Goal: Task Accomplishment & Management: Complete application form

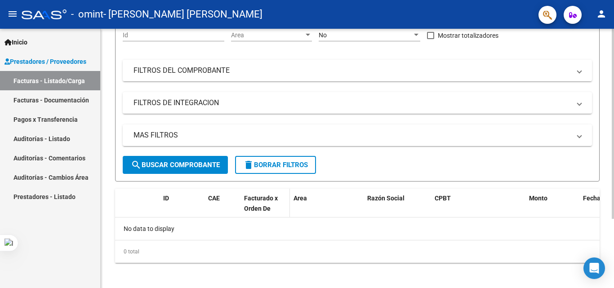
scroll to position [94, 0]
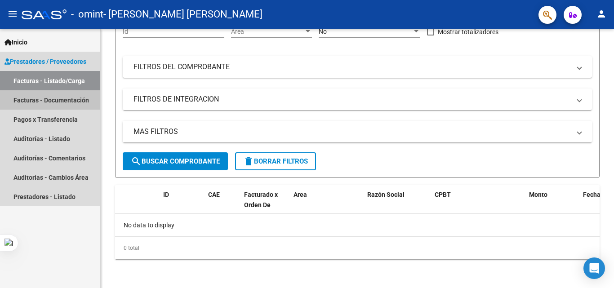
click at [48, 94] on link "Facturas - Documentación" at bounding box center [50, 99] width 100 height 19
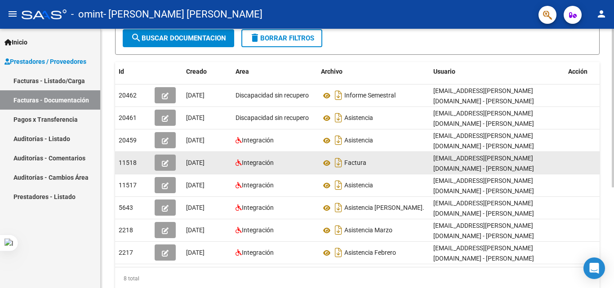
scroll to position [135, 0]
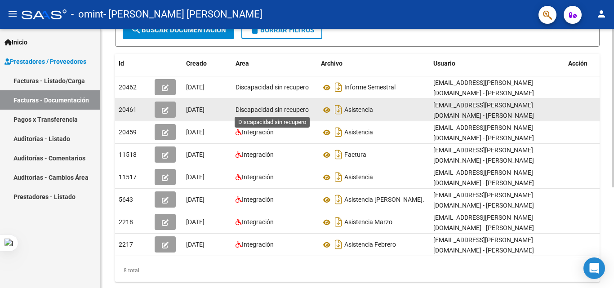
click at [286, 110] on span "Discapacidad sin recupero" at bounding box center [272, 109] width 73 height 7
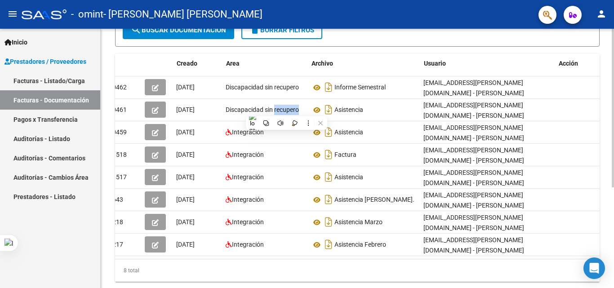
scroll to position [0, 0]
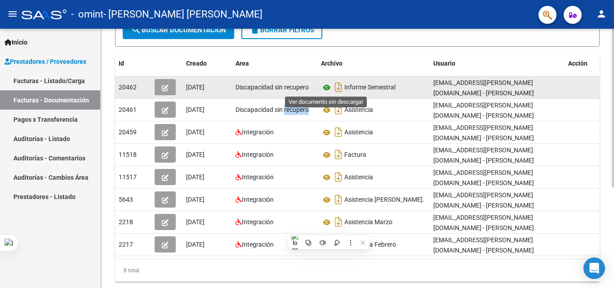
click at [324, 88] on icon at bounding box center [327, 87] width 12 height 11
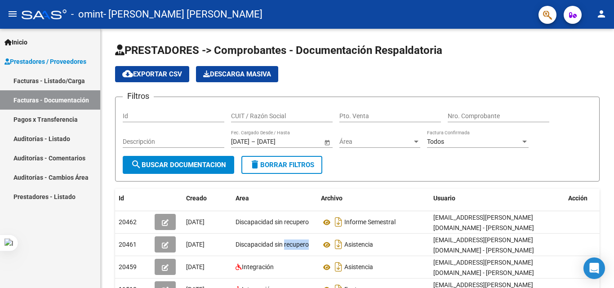
click at [51, 141] on link "Auditorías - Listado" at bounding box center [50, 138] width 100 height 19
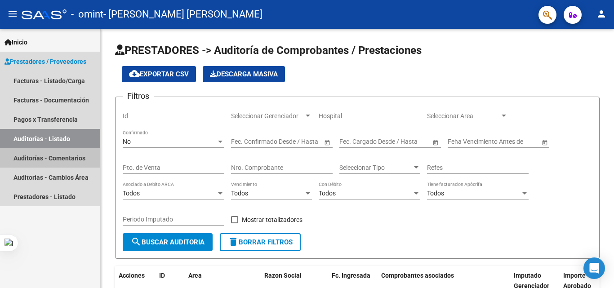
click at [51, 160] on link "Auditorías - Comentarios" at bounding box center [50, 157] width 100 height 19
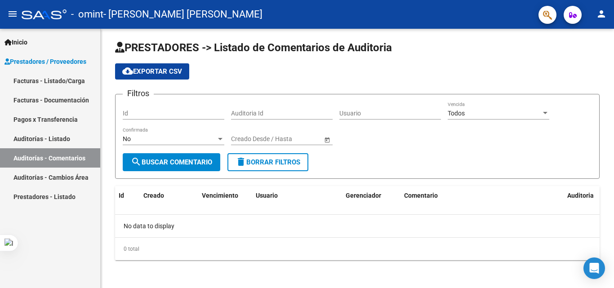
scroll to position [4, 0]
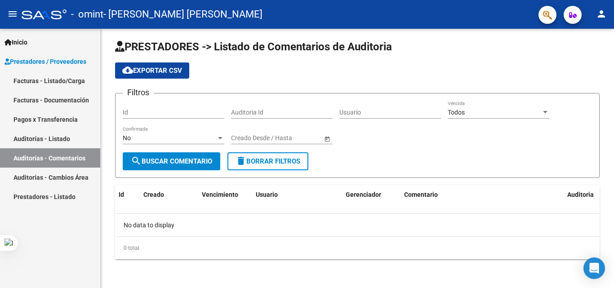
click at [50, 85] on link "Facturas - Listado/Carga" at bounding box center [50, 80] width 100 height 19
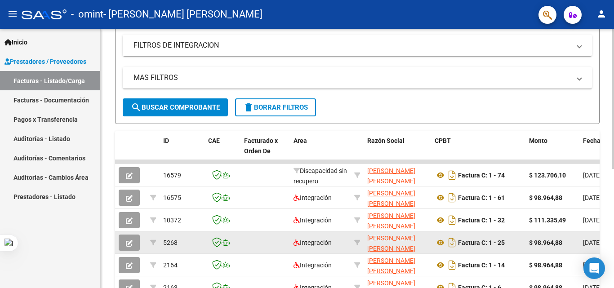
scroll to position [221, 0]
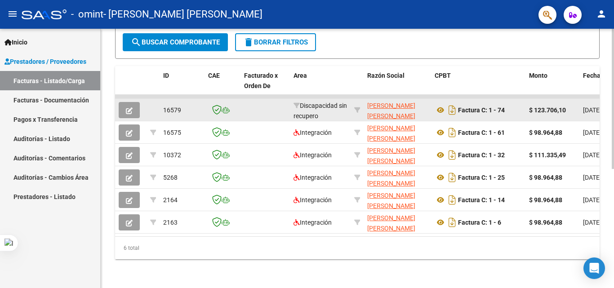
click at [300, 104] on div "Discapacidad sin recupero" at bounding box center [320, 110] width 53 height 19
click at [124, 102] on button "button" at bounding box center [129, 110] width 21 height 16
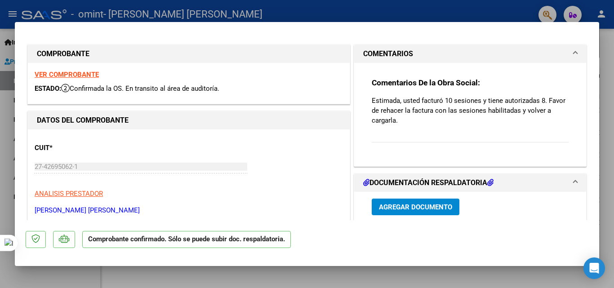
click at [72, 74] on strong "VER COMPROBANTE" at bounding box center [67, 75] width 64 height 8
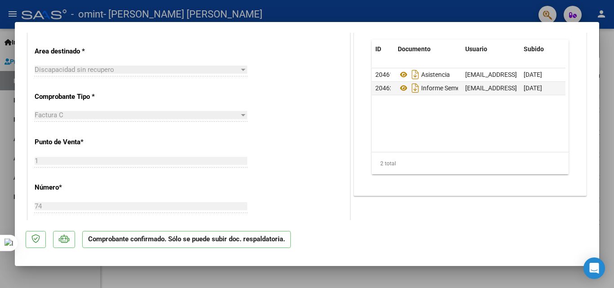
scroll to position [138, 0]
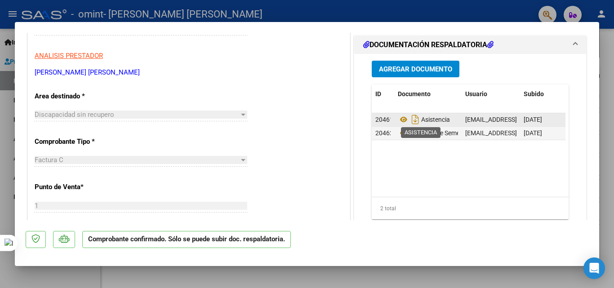
click at [439, 120] on span "Asistencia" at bounding box center [424, 119] width 52 height 7
click at [409, 121] on icon "Descargar documento" at bounding box center [415, 119] width 12 height 14
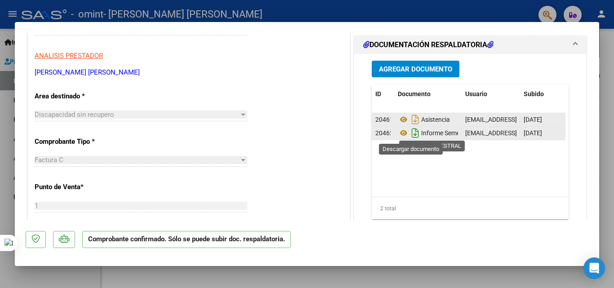
click at [409, 133] on icon "Descargar documento" at bounding box center [415, 133] width 12 height 14
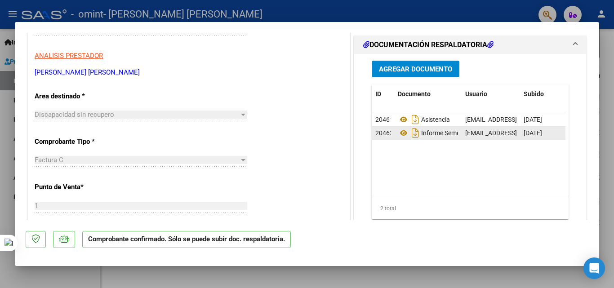
click at [608, 42] on div at bounding box center [307, 144] width 614 height 288
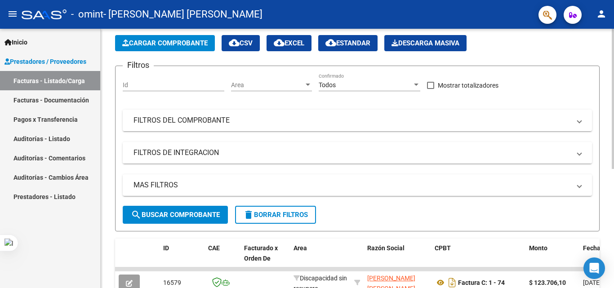
scroll to position [0, 0]
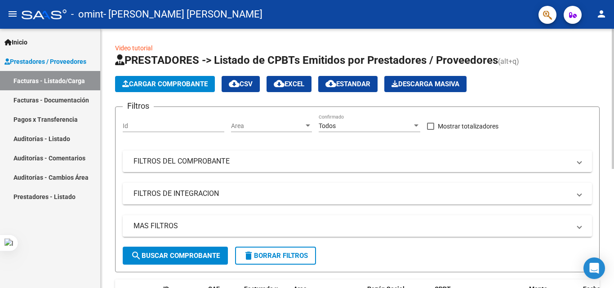
click at [163, 79] on button "Cargar Comprobante" at bounding box center [165, 84] width 100 height 16
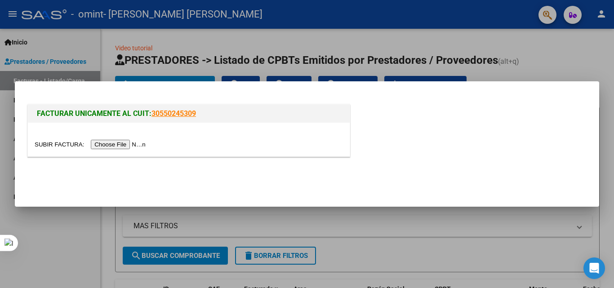
click at [126, 146] on input "file" at bounding box center [92, 144] width 114 height 9
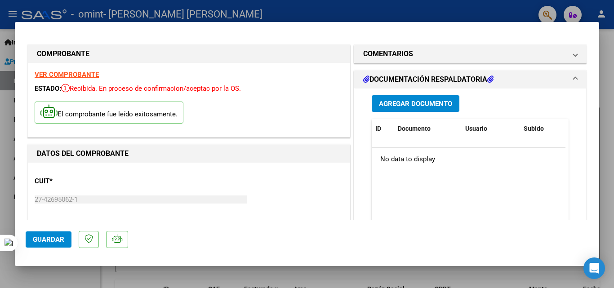
click at [431, 111] on button "Agregar Documento" at bounding box center [416, 103] width 88 height 17
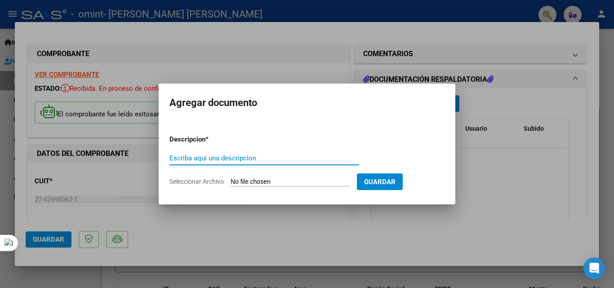
click at [191, 162] on input "Escriba aquí una descripcion" at bounding box center [264, 158] width 190 height 8
type input "ASISTENCIA"
click at [196, 181] on span "Seleccionar Archivo" at bounding box center [196, 181] width 54 height 7
click at [231, 181] on input "Seleccionar Archivo" at bounding box center [290, 182] width 119 height 9
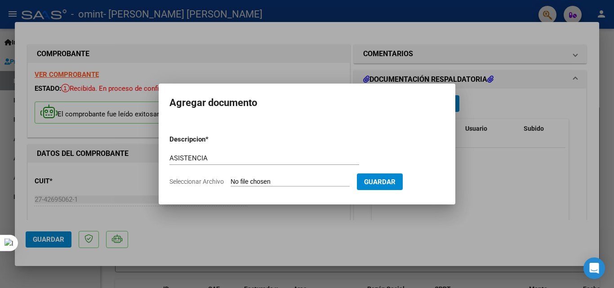
type input "C:\fakepath\27426950621-FACTURA_C-1-74-ANEXO-ASISTENCIA.pdf"
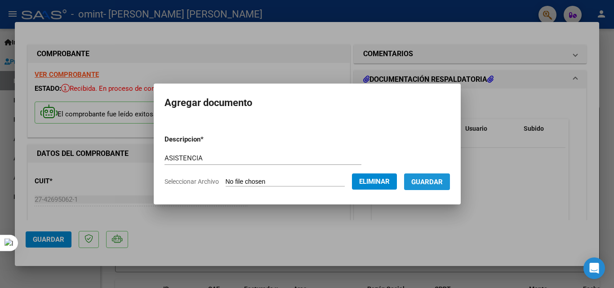
click at [439, 182] on span "Guardar" at bounding box center [426, 182] width 31 height 8
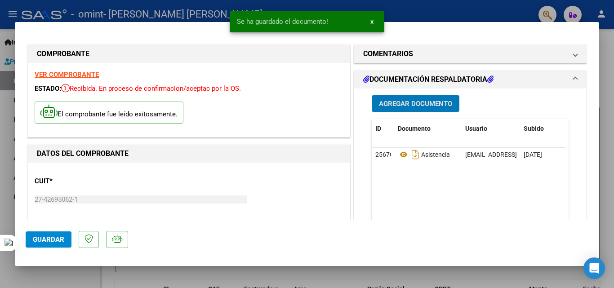
click at [408, 106] on span "Agregar Documento" at bounding box center [415, 104] width 73 height 8
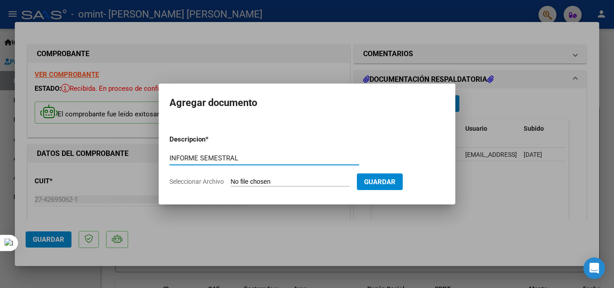
type input "INFORME SEMESTRAL"
click at [181, 182] on span "Seleccionar Archivo" at bounding box center [196, 181] width 54 height 7
click at [231, 182] on input "Seleccionar Archivo" at bounding box center [290, 182] width 119 height 9
type input "C:\fakepath\27426950621-FACTURA_C-1-74-ANEXO-INFORME SEMESTRAL .pdf"
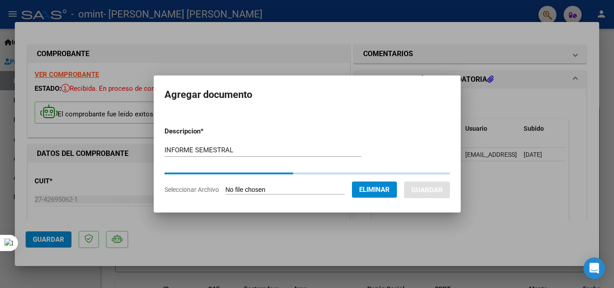
click at [90, 67] on div at bounding box center [307, 144] width 614 height 288
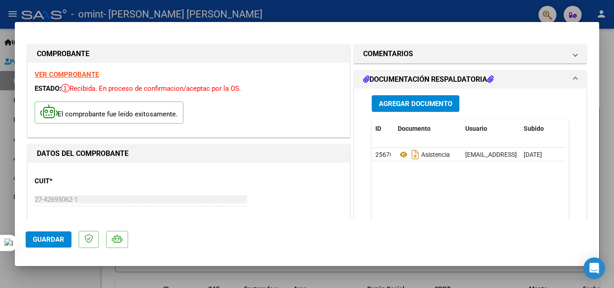
click at [430, 106] on span "Agregar Documento" at bounding box center [415, 104] width 73 height 8
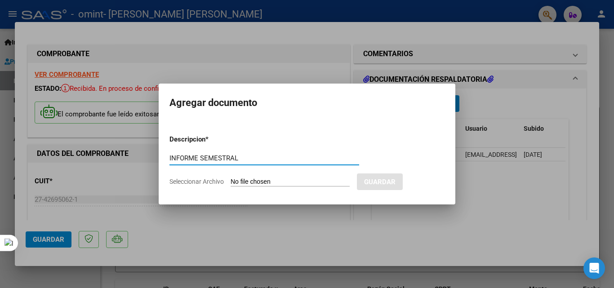
type input "INFORME SEMESTRAL"
click at [197, 184] on span "Seleccionar Archivo" at bounding box center [196, 181] width 54 height 7
click at [231, 184] on input "Seleccionar Archivo" at bounding box center [290, 182] width 119 height 9
type input "C:\fakepath\27426950621-FACTURA_C-1-74-ANEXO-INFORME SEMESTRAL .pdf"
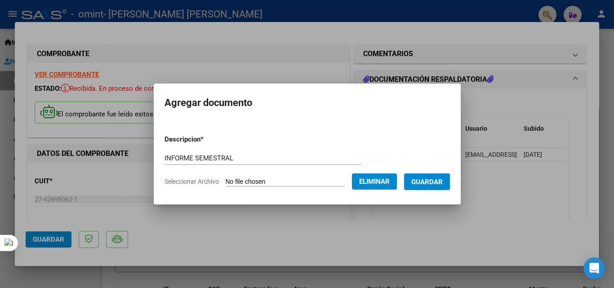
click at [435, 172] on form "Descripcion * INFORME SEMESTRAL Escriba aquí una descripcion Seleccionar Archiv…" at bounding box center [307, 161] width 285 height 66
click at [435, 178] on span "Guardar" at bounding box center [426, 182] width 31 height 8
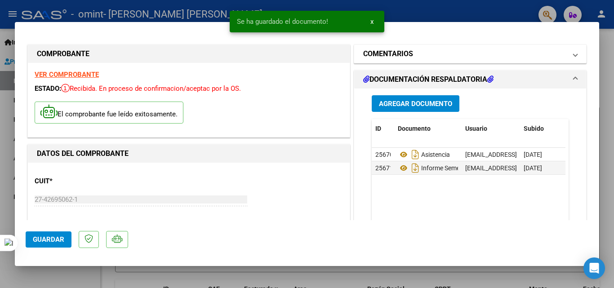
click at [381, 51] on h1 "COMENTARIOS" at bounding box center [388, 54] width 50 height 11
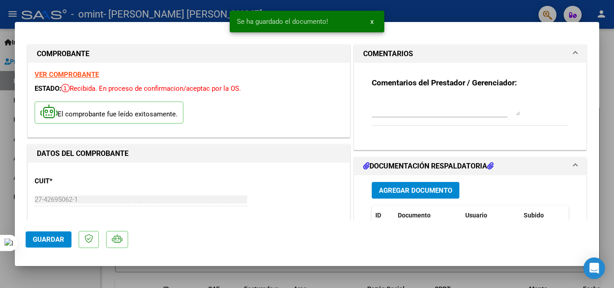
click at [397, 116] on div at bounding box center [446, 107] width 148 height 22
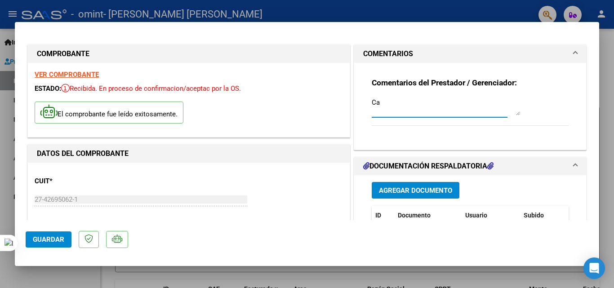
type textarea "C"
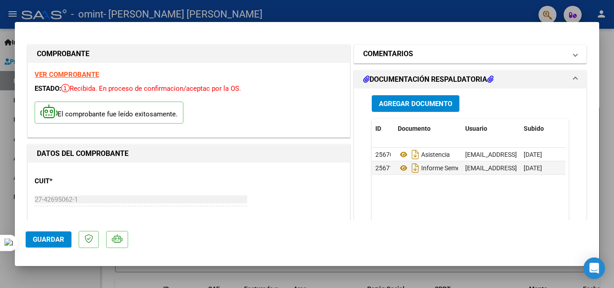
click at [403, 48] on mat-expansion-panel-header "COMENTARIOS" at bounding box center [470, 54] width 232 height 18
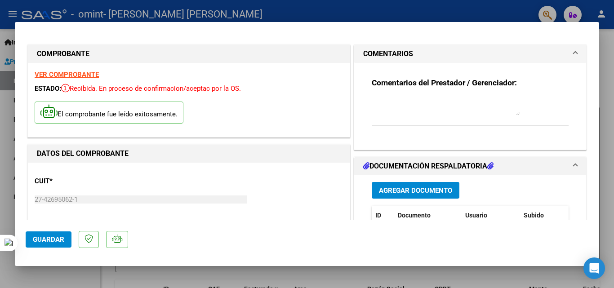
click at [413, 106] on textarea at bounding box center [446, 107] width 148 height 18
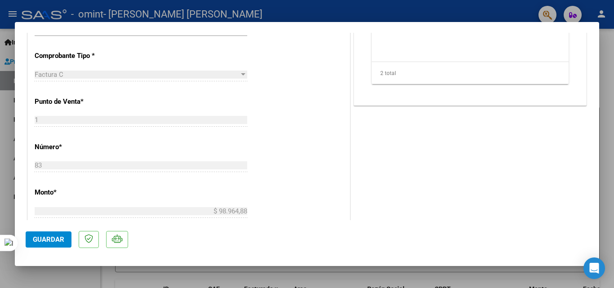
scroll to position [270, 0]
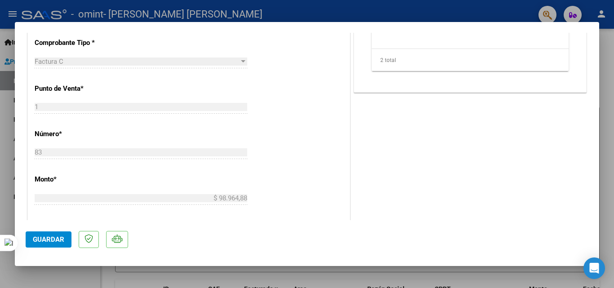
type textarea "Carga nueva de factura del mes de JULIO ya que en la anterior se había facutrad…"
click at [59, 238] on span "Guardar" at bounding box center [48, 240] width 31 height 8
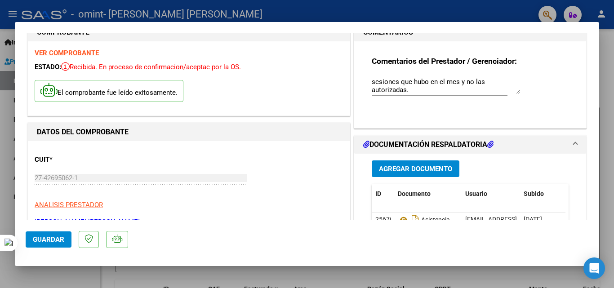
scroll to position [0, 0]
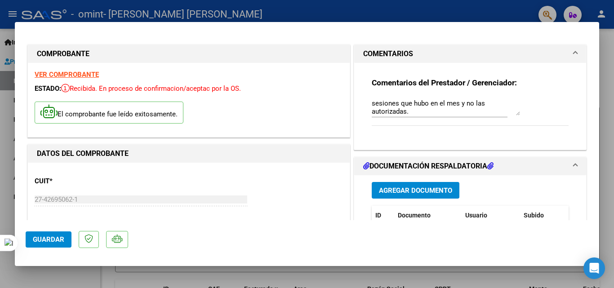
click at [54, 241] on span "Guardar" at bounding box center [48, 240] width 31 height 8
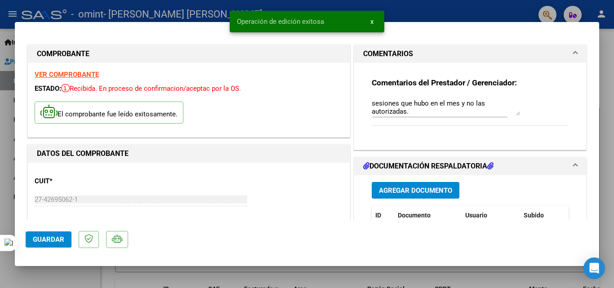
drag, startPoint x: 231, startPoint y: 269, endPoint x: 280, endPoint y: 250, distance: 52.8
click at [231, 269] on div at bounding box center [307, 144] width 614 height 288
